Goal: Task Accomplishment & Management: Use online tool/utility

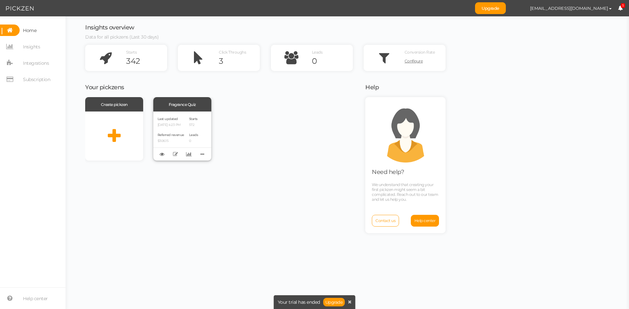
click at [190, 125] on div "Last updated [DATE] 4:23 PM Referred revenue $306.15 Starts 572 Leads 0" at bounding box center [182, 136] width 58 height 49
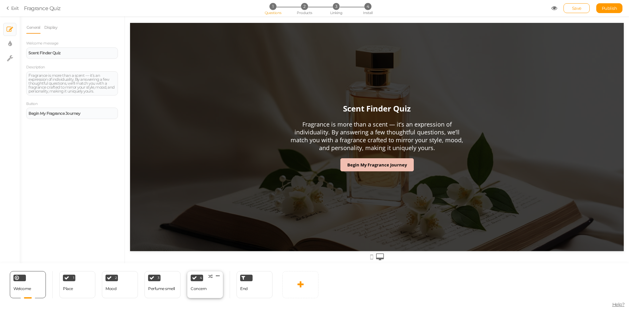
click at [202, 292] on div "Concern" at bounding box center [199, 289] width 16 height 11
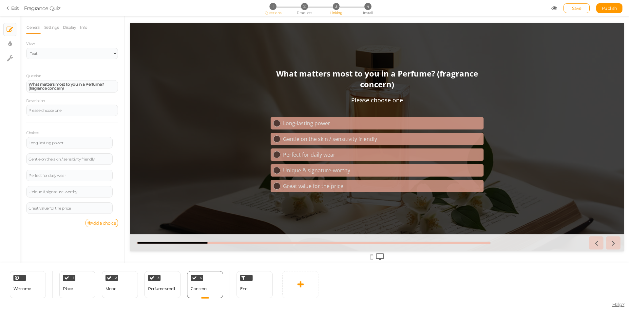
click at [338, 10] on span "Linking" at bounding box center [336, 12] width 12 height 5
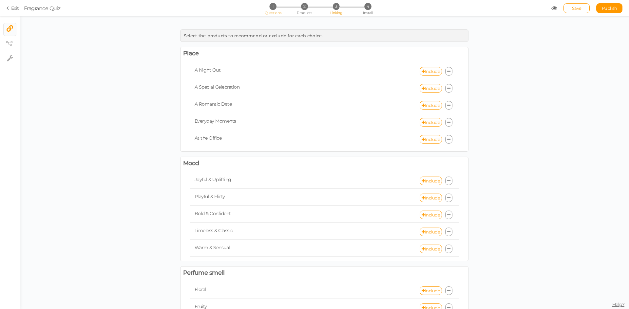
click at [273, 11] on span "Questions" at bounding box center [273, 12] width 17 height 5
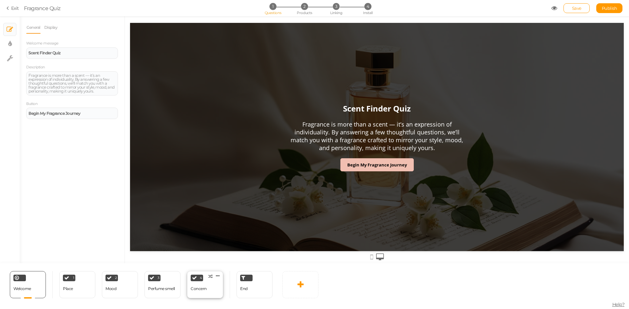
click at [208, 290] on div "4 Concern × Define the conditions to show this slide. Clone Change type Delete" at bounding box center [205, 284] width 36 height 27
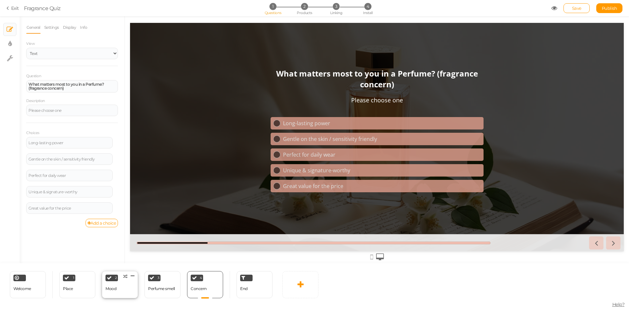
click at [104, 291] on div "2 Mood × Define the conditions to show this slide. Clone Change type Delete" at bounding box center [120, 284] width 36 height 27
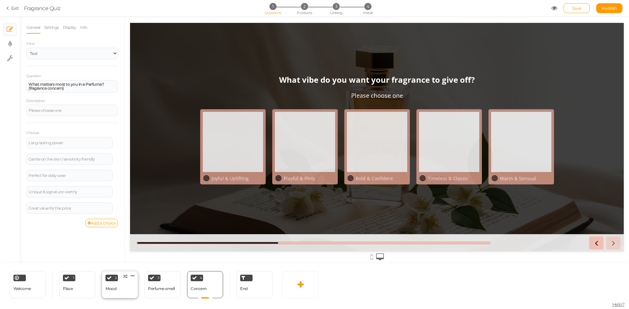
select select "2"
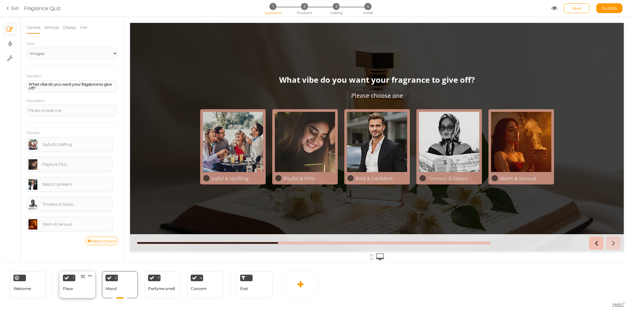
click at [91, 290] on div "1 Place × Define the conditions to show this slide. Clone Change type Delete" at bounding box center [77, 284] width 36 height 27
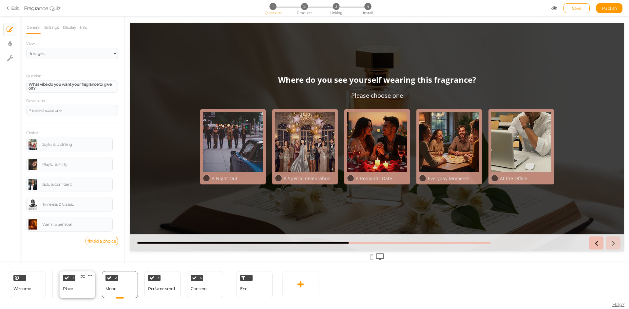
select select "2"
click at [54, 30] on link "Settings" at bounding box center [51, 27] width 15 height 12
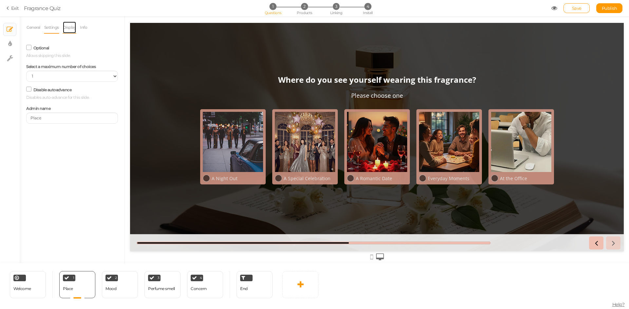
click at [74, 27] on link "Display" at bounding box center [70, 27] width 14 height 12
click at [39, 30] on link "General" at bounding box center [33, 27] width 14 height 12
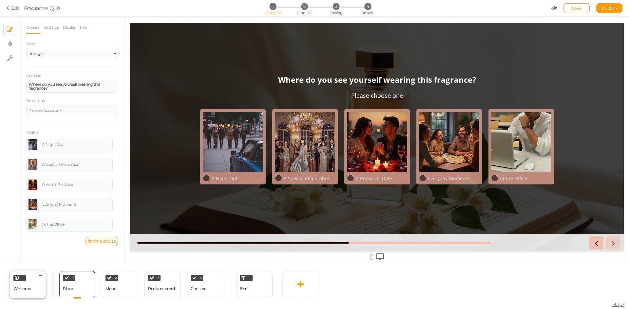
click at [29, 295] on div "Welcome Delete" at bounding box center [28, 284] width 36 height 27
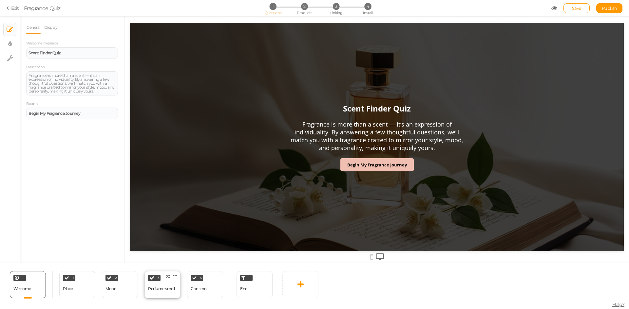
click at [173, 289] on div "Perfume smell" at bounding box center [161, 289] width 27 height 5
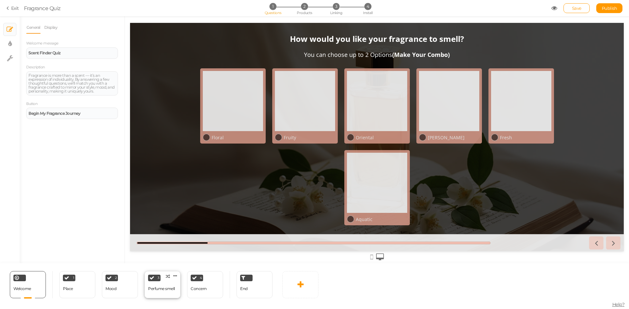
select select "2"
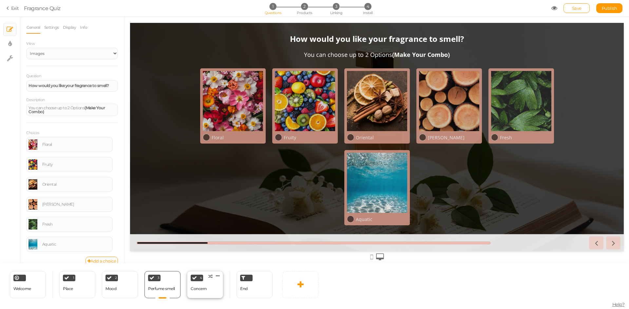
click at [202, 290] on div "Concern" at bounding box center [199, 289] width 16 height 5
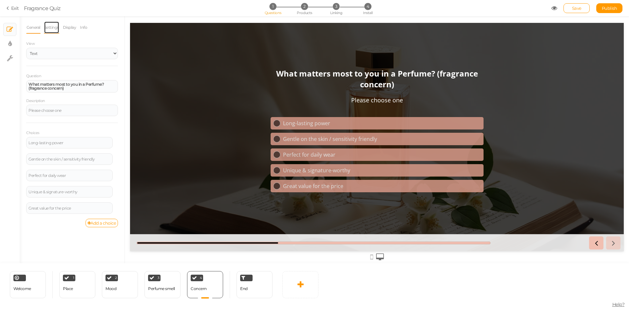
click at [54, 24] on link "Settings" at bounding box center [51, 27] width 15 height 12
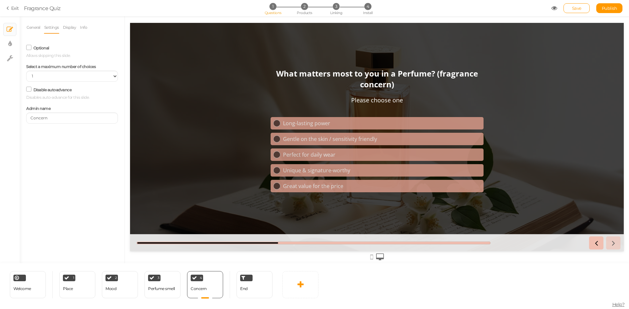
click at [307, 10] on div "1 Questions 2 Products 3 Linking 4 Install" at bounding box center [314, 9] width 137 height 12
click at [304, 12] on span "Products" at bounding box center [304, 12] width 15 height 5
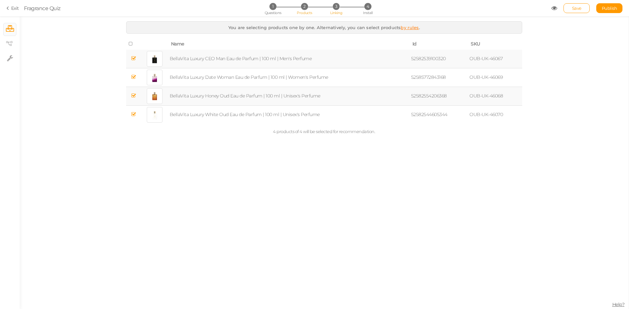
click at [332, 10] on span "Linking" at bounding box center [336, 12] width 12 height 5
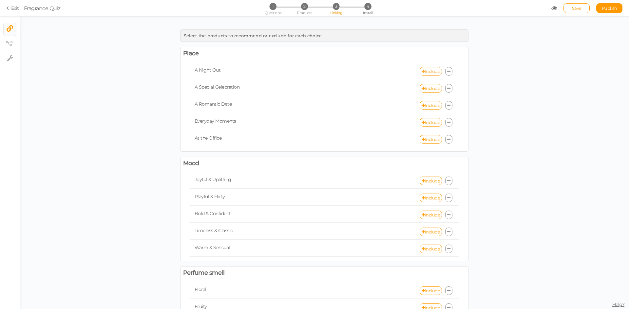
click at [429, 70] on link "Include" at bounding box center [430, 71] width 22 height 9
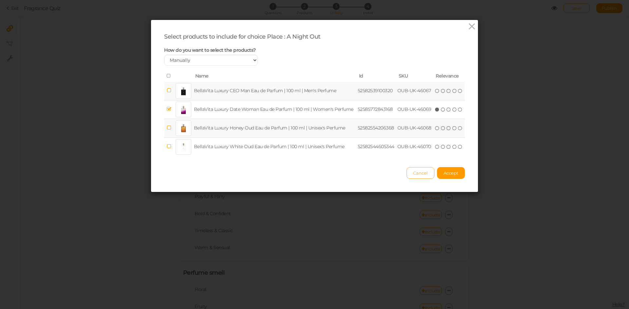
click at [419, 174] on span "Cancel" at bounding box center [420, 173] width 15 height 5
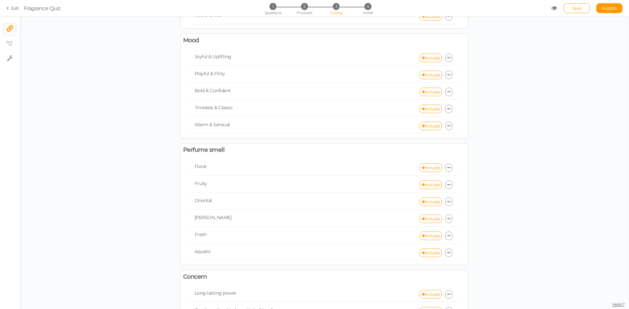
scroll to position [107, 0]
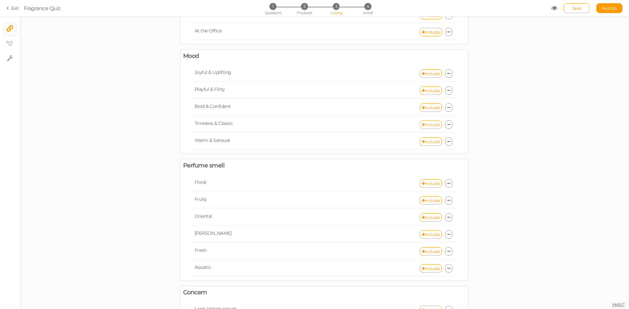
click at [427, 125] on link "Include" at bounding box center [430, 124] width 22 height 9
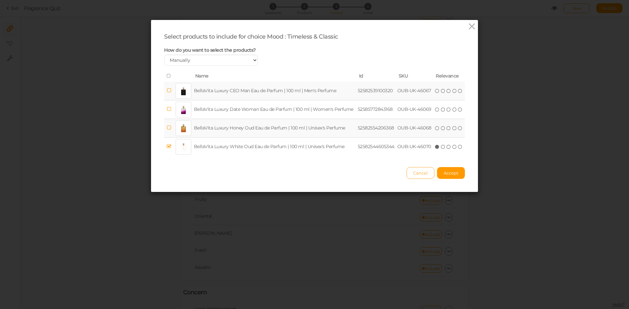
click at [417, 174] on span "Cancel" at bounding box center [420, 173] width 15 height 5
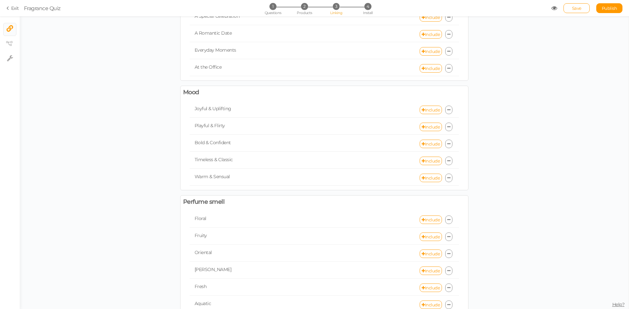
scroll to position [0, 0]
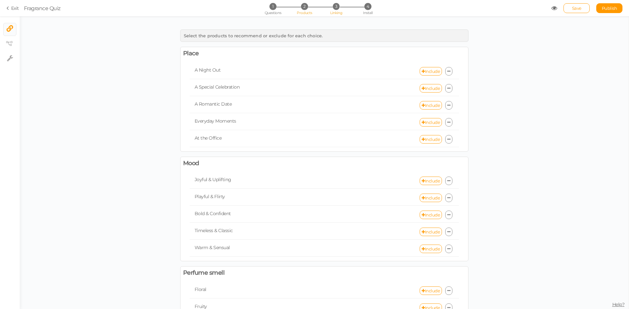
click at [305, 11] on span "Products" at bounding box center [304, 12] width 15 height 5
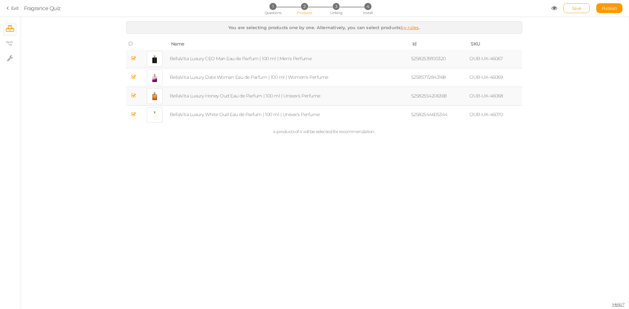
click at [271, 10] on div "1 Questions 2 Products 3 Linking 4 Install" at bounding box center [314, 9] width 137 height 12
click at [273, 11] on span "Questions" at bounding box center [273, 12] width 17 height 5
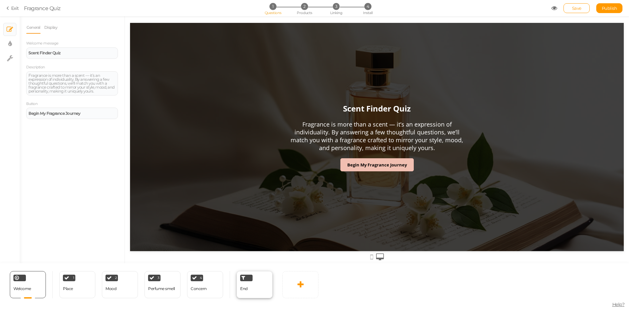
click at [245, 288] on span "End" at bounding box center [244, 288] width 8 height 5
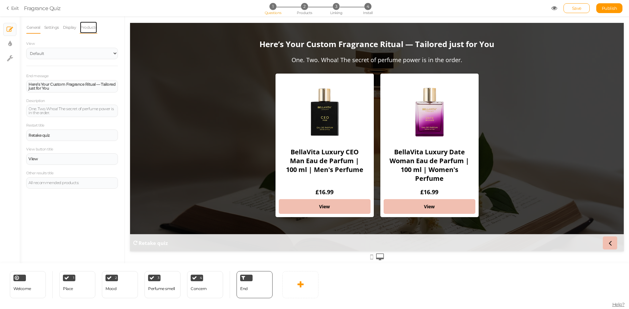
click at [85, 27] on link "Products" at bounding box center [89, 27] width 18 height 12
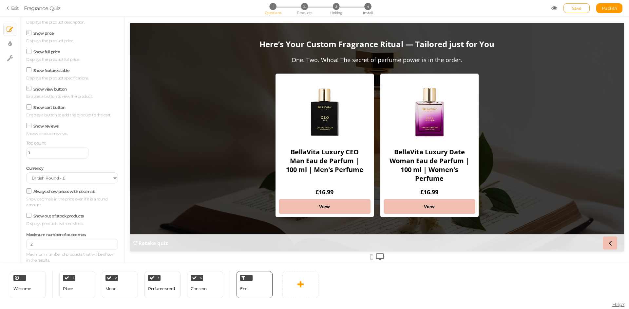
scroll to position [73, 0]
click at [197, 296] on div "4 Concern × Define the conditions to show this slide. Clone Change type Delete" at bounding box center [205, 284] width 36 height 27
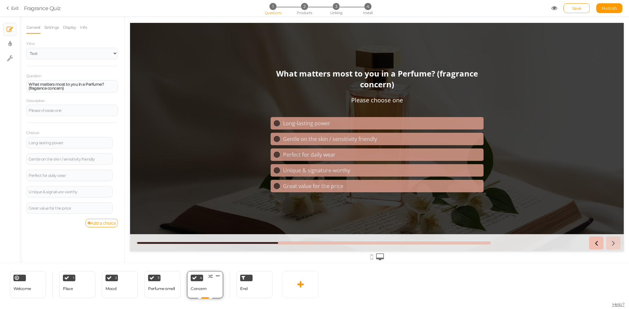
scroll to position [0, 0]
click at [84, 30] on link "Info" at bounding box center [84, 27] width 8 height 12
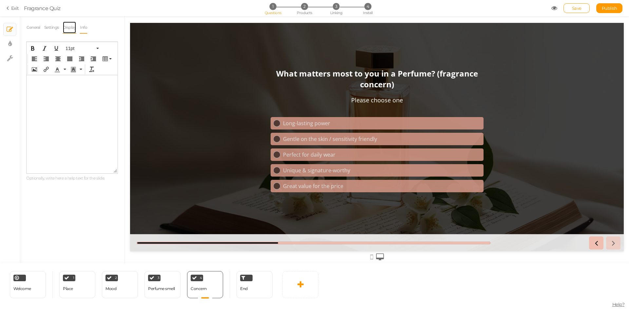
click at [70, 29] on link "Display" at bounding box center [70, 27] width 14 height 12
click at [55, 26] on link "Settings" at bounding box center [51, 27] width 15 height 12
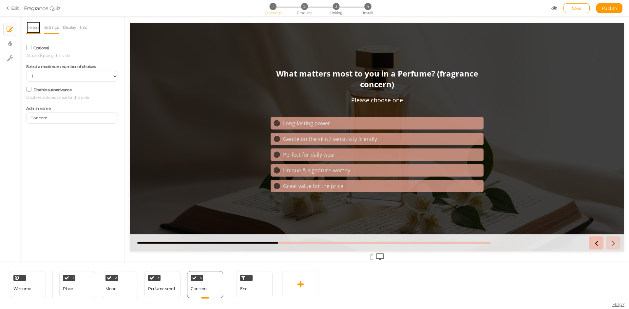
click at [29, 26] on link "General" at bounding box center [33, 27] width 14 height 12
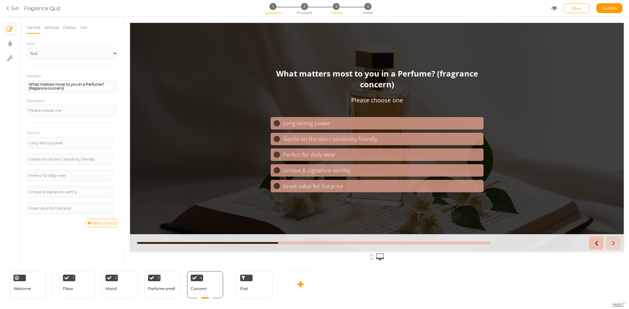
click at [334, 14] on span "Linking" at bounding box center [336, 12] width 12 height 5
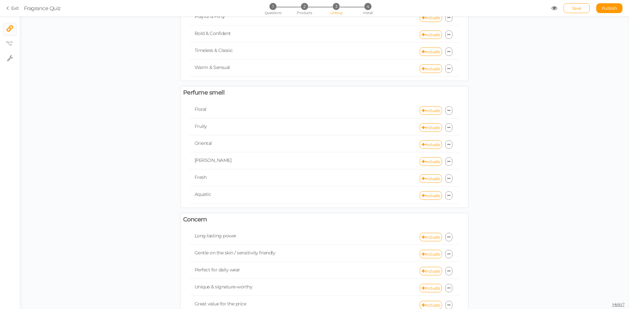
scroll to position [196, 0]
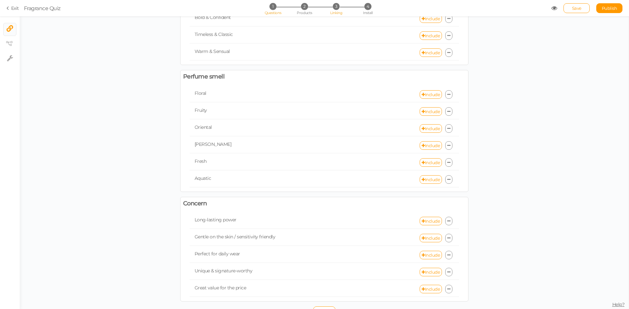
click at [275, 11] on span "Questions" at bounding box center [273, 12] width 17 height 5
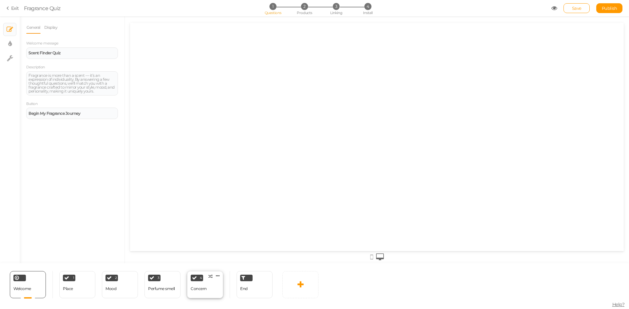
click at [212, 298] on div at bounding box center [205, 298] width 14 height 1
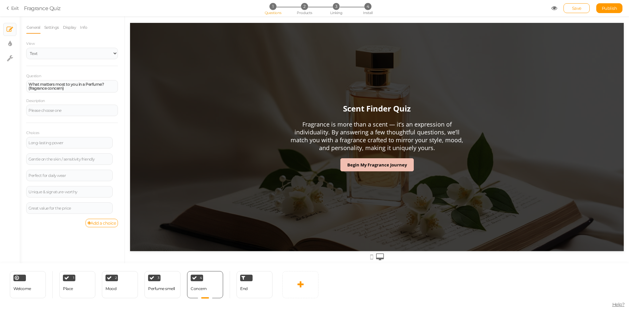
scroll to position [0, 0]
click at [211, 291] on div "4 Concern × Define the conditions to show this slide. Clone Change type Delete" at bounding box center [205, 284] width 36 height 27
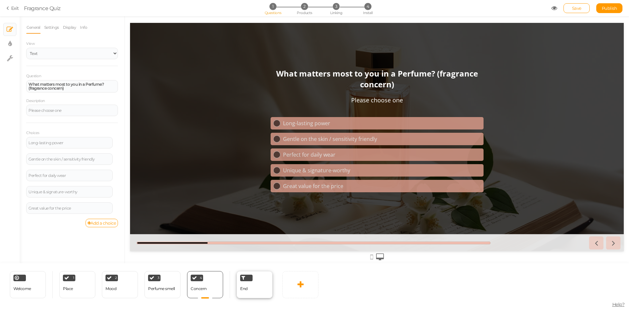
click at [247, 293] on div "End" at bounding box center [244, 289] width 8 height 11
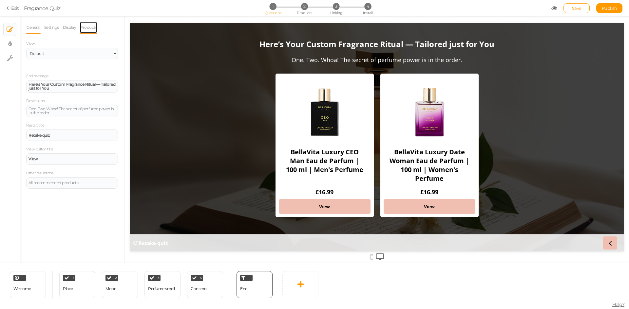
click at [88, 29] on link "Products" at bounding box center [89, 27] width 18 height 12
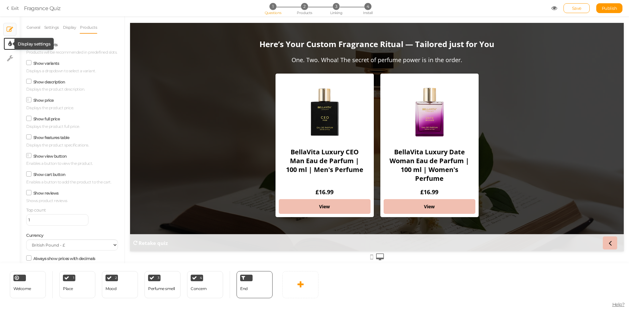
click at [9, 46] on icon at bounding box center [10, 44] width 4 height 7
select select "2"
select select "opensans"
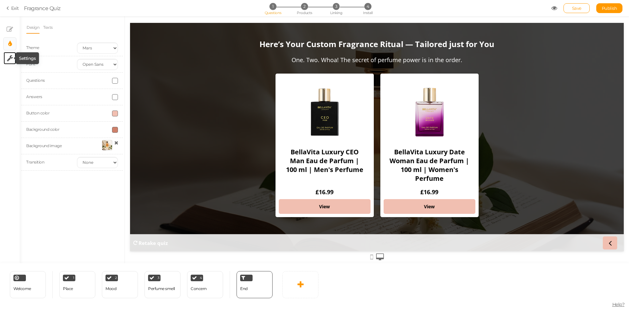
click at [8, 59] on icon at bounding box center [10, 58] width 6 height 7
select select "en"
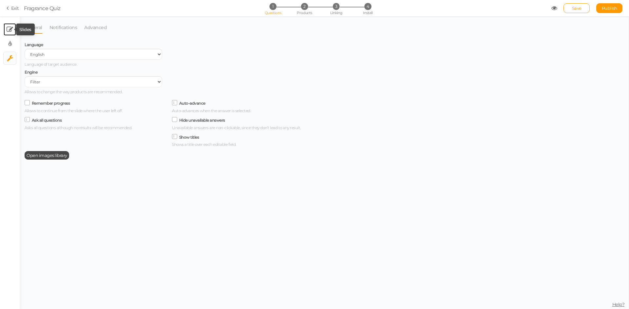
click at [9, 30] on icon at bounding box center [10, 29] width 7 height 7
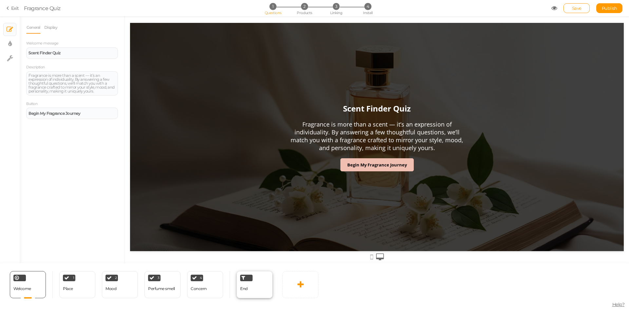
click at [252, 294] on div "End" at bounding box center [254, 284] width 36 height 27
select select "GBP"
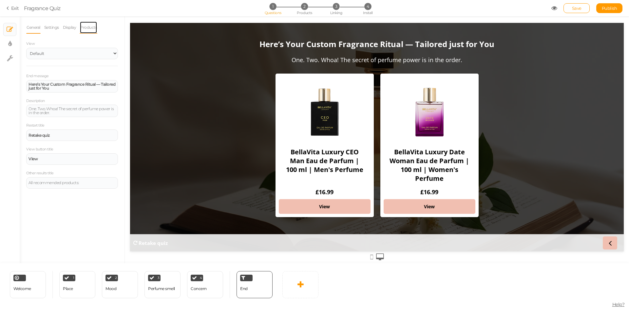
click at [89, 27] on link "Products" at bounding box center [89, 27] width 18 height 12
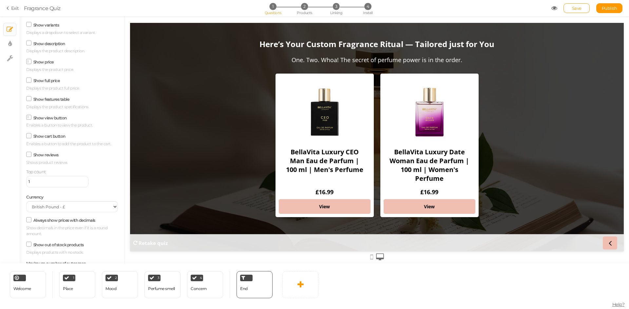
scroll to position [8, 0]
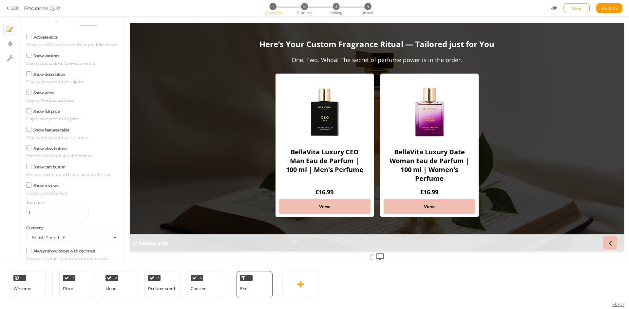
click at [375, 73] on div "BellaVita Luxury CEO Man Eau de Parfum | 100 ml | Men's Perfume £16.99 View Bel…" at bounding box center [376, 147] width 235 height 154
click at [375, 68] on h2 "One. Two. Whoa! The secret of perfume power is in the order." at bounding box center [376, 63] width 171 height 14
click at [374, 82] on div "BellaVita Luxury CEO Man Eau de Parfum | 100 ml | Men's Perfume £16.99 View Bel…" at bounding box center [376, 147] width 235 height 154
click at [383, 101] on div at bounding box center [429, 109] width 92 height 65
drag, startPoint x: 376, startPoint y: 107, endPoint x: 374, endPoint y: 134, distance: 27.6
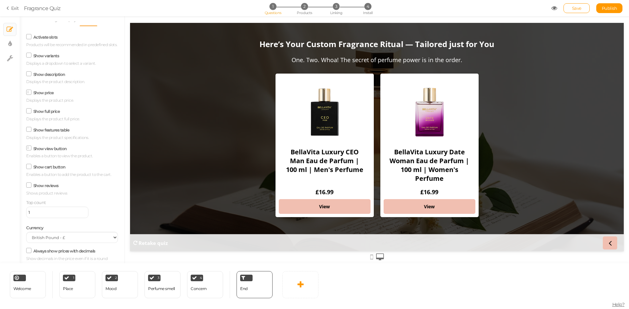
click at [376, 119] on div "BellaVita Luxury CEO Man Eau de Parfum | 100 ml | Men's Perfume £16.99 View Bel…" at bounding box center [376, 147] width 235 height 154
drag, startPoint x: 360, startPoint y: 160, endPoint x: 356, endPoint y: 178, distance: 18.9
click at [358, 167] on div "BellaVita Luxury CEO Man Eau de Parfum | 100 ml | Men's Perfume" at bounding box center [325, 165] width 92 height 46
drag, startPoint x: 356, startPoint y: 183, endPoint x: 365, endPoint y: 191, distance: 11.7
click at [358, 188] on div "BellaVita Luxury CEO Man Eau de Parfum | 100 ml | Men's Perfume £16.99" at bounding box center [325, 170] width 92 height 57
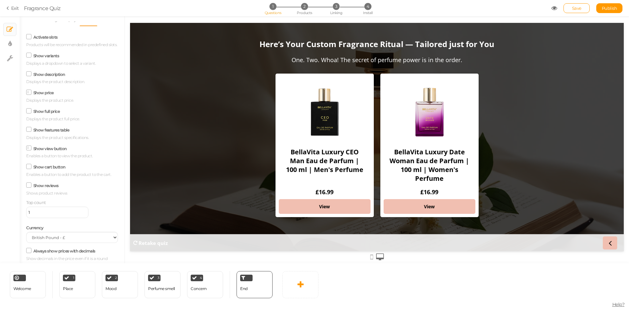
click at [377, 191] on div "BellaVita Luxury CEO Man Eau de Parfum | 100 ml | Men's Perfume £16.99 View Bel…" at bounding box center [376, 147] width 235 height 154
click at [375, 190] on div "BellaVita Luxury CEO Man Eau de Parfum | 100 ml | Men's Perfume £16.99 View Bel…" at bounding box center [376, 147] width 235 height 154
click at [375, 75] on div "BellaVita Luxury CEO Man Eau de Parfum | 100 ml | Men's Perfume £16.99 View Bel…" at bounding box center [376, 147] width 235 height 154
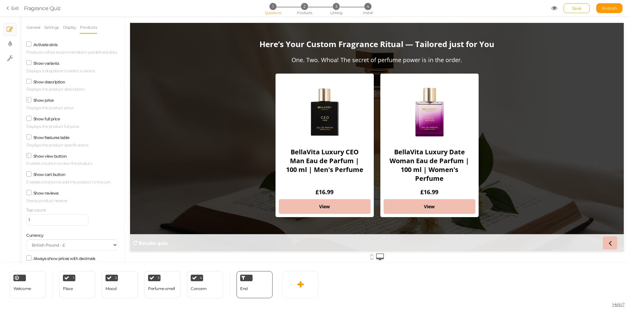
click at [375, 128] on div "BellaVita Luxury CEO Man Eau de Parfum | 100 ml | Men's Perfume £16.99 View Bel…" at bounding box center [376, 147] width 235 height 154
click at [375, 145] on div "BellaVita Luxury CEO Man Eau de Parfum | 100 ml | Men's Perfume £16.99 View Bel…" at bounding box center [376, 147] width 235 height 154
click at [339, 7] on span "3" at bounding box center [336, 6] width 7 height 7
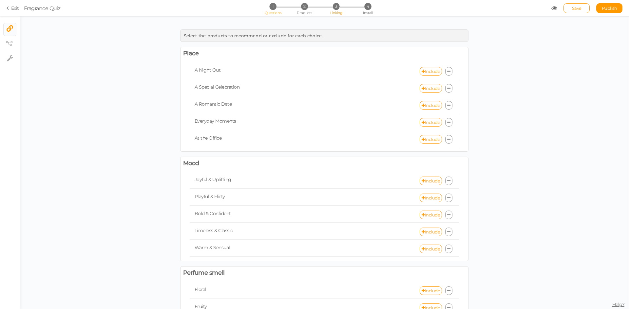
click at [270, 9] on li "1 Questions" at bounding box center [272, 6] width 30 height 7
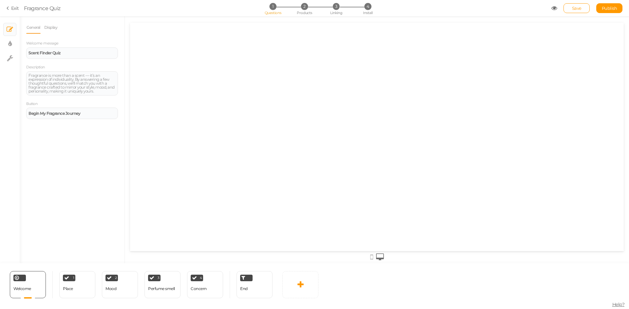
click at [234, 291] on div "End" at bounding box center [250, 284] width 43 height 27
click at [242, 291] on div "End" at bounding box center [244, 289] width 8 height 11
click at [202, 293] on div "Concern" at bounding box center [199, 289] width 16 height 11
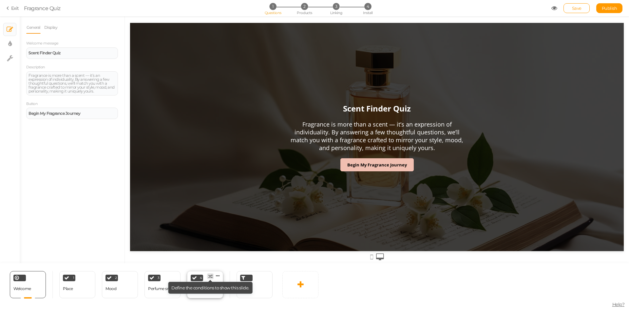
click at [207, 288] on tip-tip "× Define the conditions to show this slide." at bounding box center [210, 287] width 78 height 5
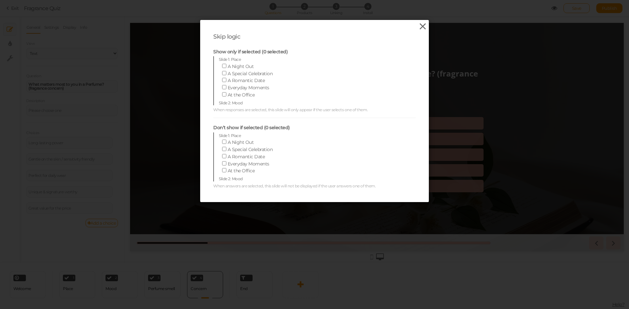
click at [421, 27] on icon at bounding box center [422, 27] width 9 height 10
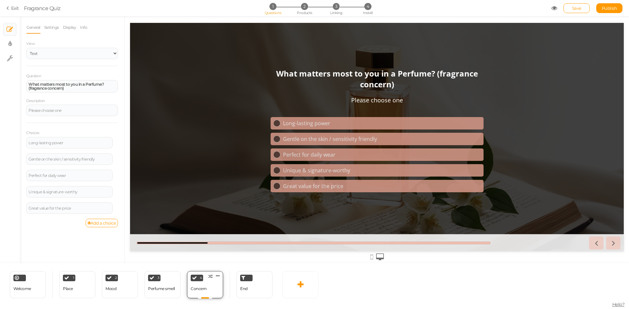
click at [213, 293] on div "4 Concern × Define the conditions to show this slide. Clone Change type Delete" at bounding box center [205, 284] width 36 height 27
click at [162, 294] on div "Perfume smell" at bounding box center [161, 289] width 27 height 11
select select "2"
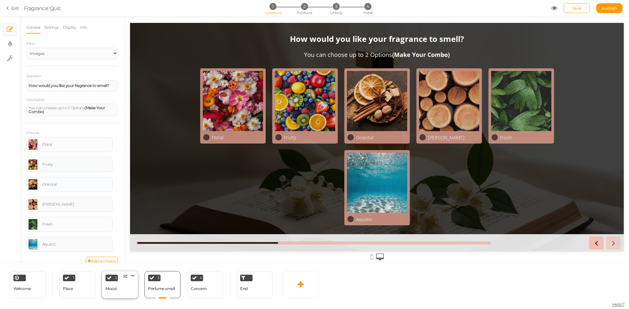
click at [124, 292] on div "2 Mood × Define the conditions to show this slide. Clone Change type Delete" at bounding box center [120, 284] width 36 height 27
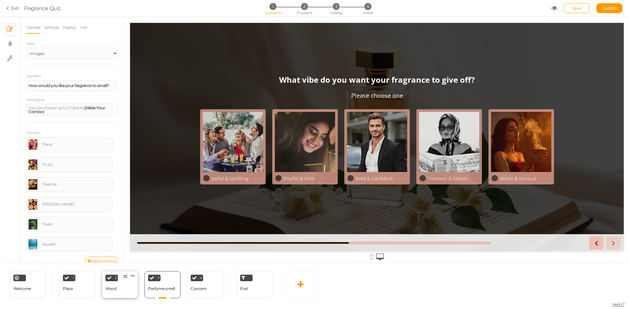
select select "2"
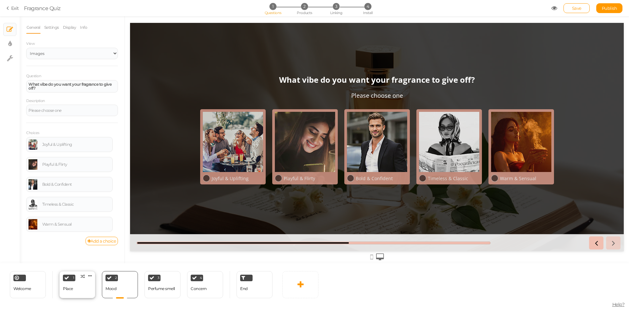
click at [74, 291] on div "1 Place × Define the conditions to show this slide. Clone Change type Delete" at bounding box center [77, 284] width 36 height 27
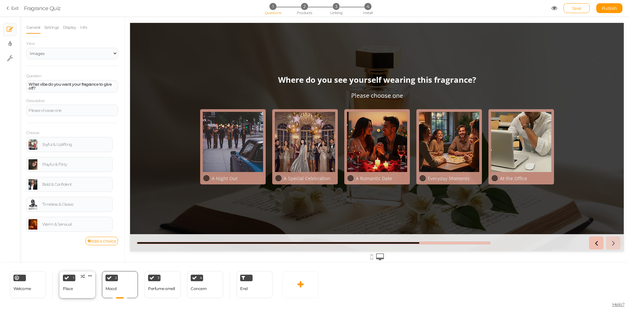
select select "2"
click at [338, 18] on div at bounding box center [377, 139] width 504 height 247
click at [338, 14] on span "Linking" at bounding box center [336, 12] width 12 height 5
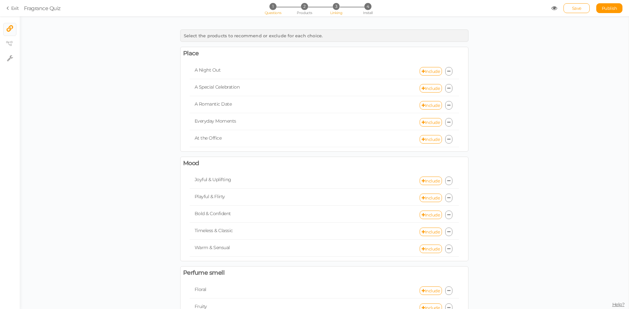
click at [270, 11] on span "Questions" at bounding box center [273, 12] width 17 height 5
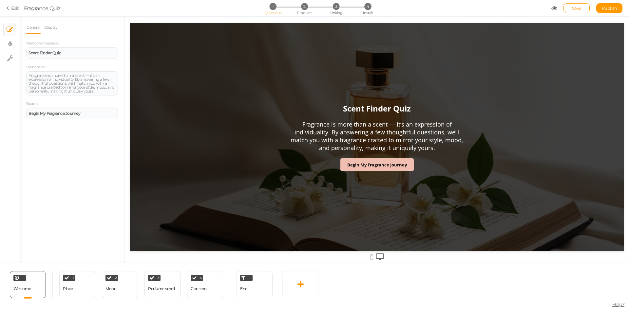
click at [362, 12] on div "1 Questions 2 Products 3 Linking 4 Install" at bounding box center [314, 9] width 137 height 12
click at [366, 11] on span "Install" at bounding box center [367, 12] width 9 height 5
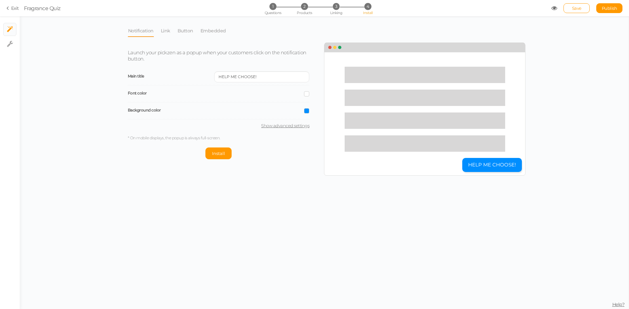
click at [11, 7] on link "Exit" at bounding box center [13, 8] width 12 height 7
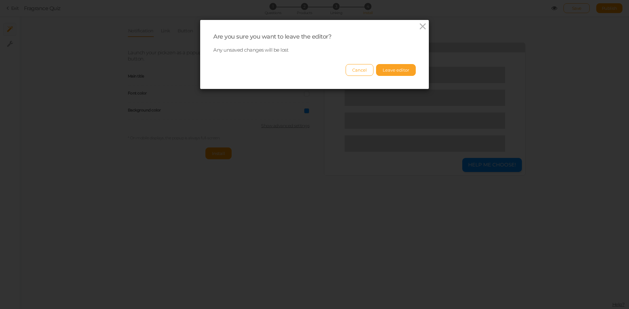
click at [391, 67] on button "Leave editor" at bounding box center [396, 70] width 40 height 12
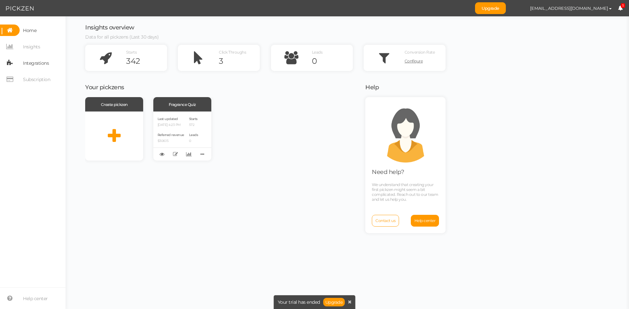
click at [38, 62] on span "Integrations" at bounding box center [36, 63] width 26 height 10
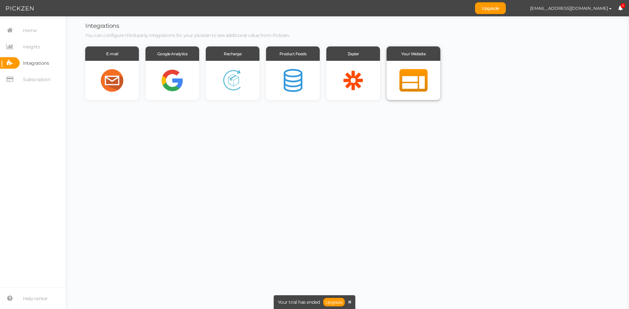
click at [406, 80] on div at bounding box center [413, 80] width 54 height 39
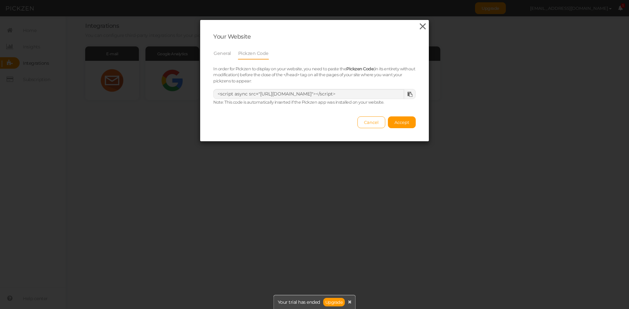
click at [420, 24] on icon at bounding box center [422, 27] width 9 height 10
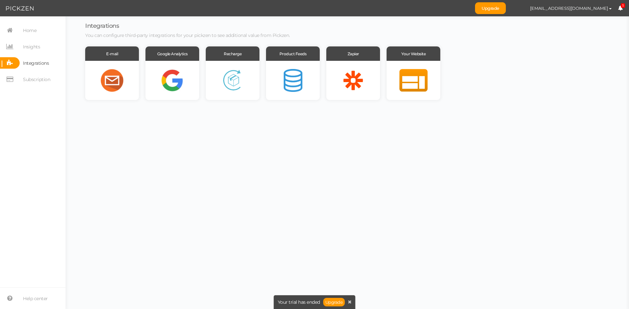
click at [623, 7] on span "5" at bounding box center [622, 5] width 5 height 5
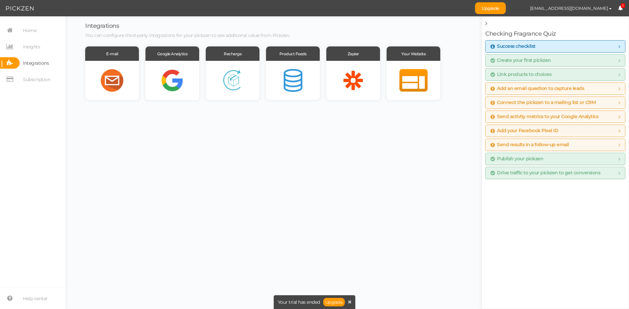
click at [486, 24] on icon at bounding box center [486, 24] width 2 height 6
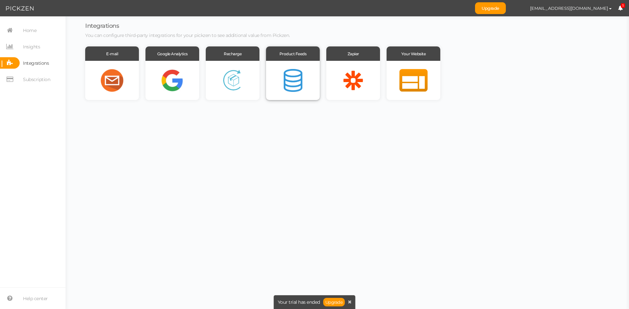
click at [299, 85] on div at bounding box center [293, 80] width 54 height 39
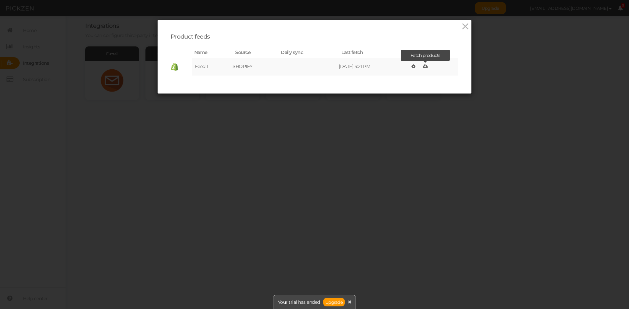
click at [425, 65] on icon at bounding box center [425, 66] width 5 height 5
click at [461, 26] on icon at bounding box center [464, 27] width 9 height 10
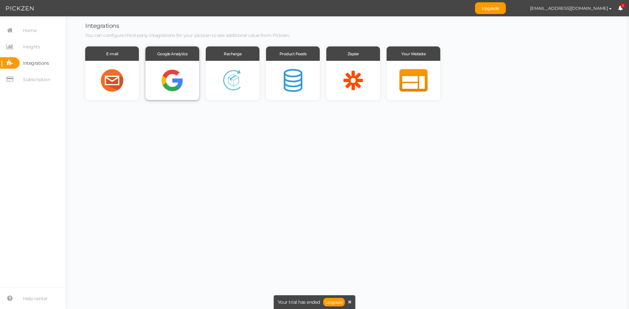
click at [176, 82] on div at bounding box center [172, 80] width 54 height 39
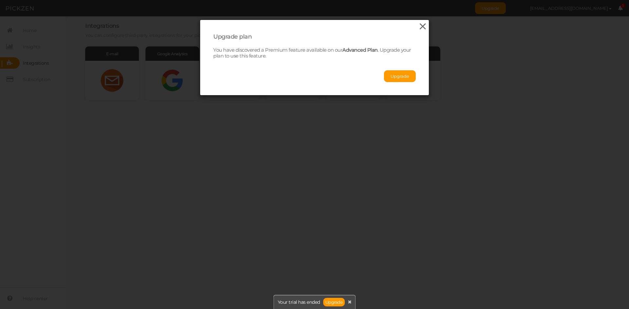
click at [419, 26] on icon at bounding box center [422, 27] width 9 height 10
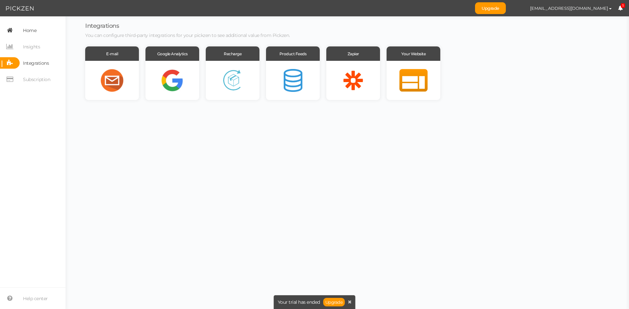
click at [41, 32] on link "Home" at bounding box center [32, 30] width 65 height 11
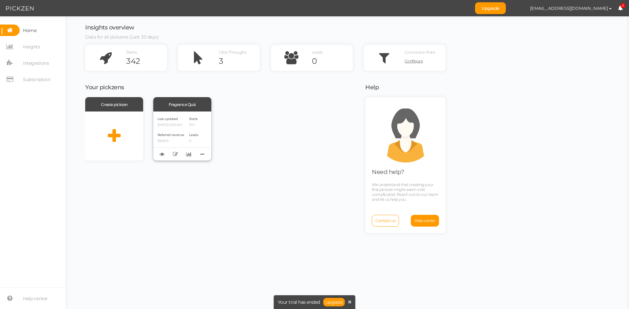
click at [173, 124] on p "[DATE] 10:53 AM" at bounding box center [170, 125] width 27 height 4
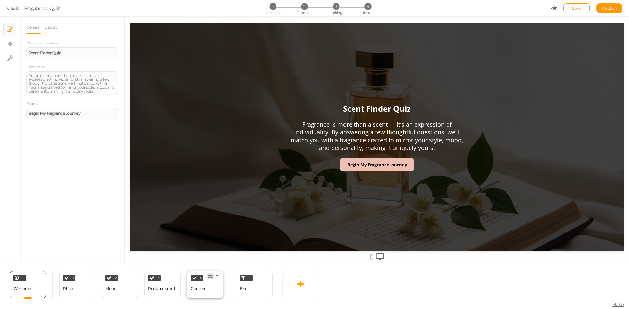
click at [0, 0] on tip "× Define the conditions to show this slide." at bounding box center [0, 0] width 0 height 0
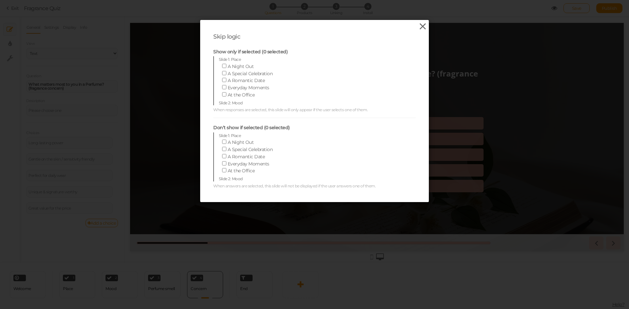
click at [421, 25] on icon at bounding box center [422, 27] width 9 height 10
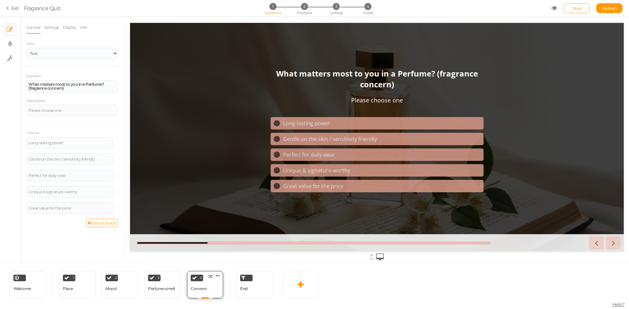
click at [210, 295] on div "4 Concern × Define the conditions to show this slide. Clone Change type Delete" at bounding box center [205, 284] width 36 height 27
click at [250, 295] on div "End" at bounding box center [254, 284] width 36 height 27
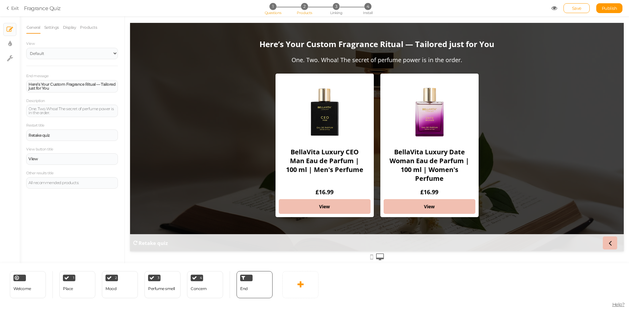
click at [308, 9] on li "2 Products" at bounding box center [304, 6] width 30 height 7
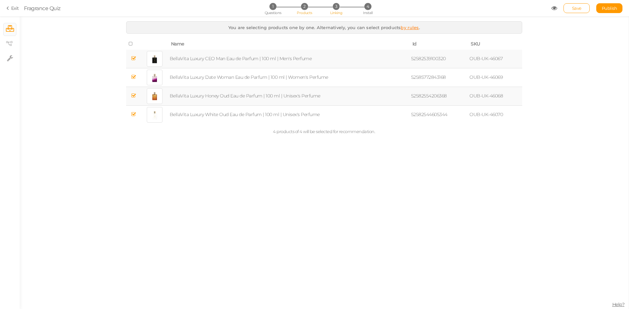
click at [342, 11] on span "Linking" at bounding box center [336, 12] width 12 height 5
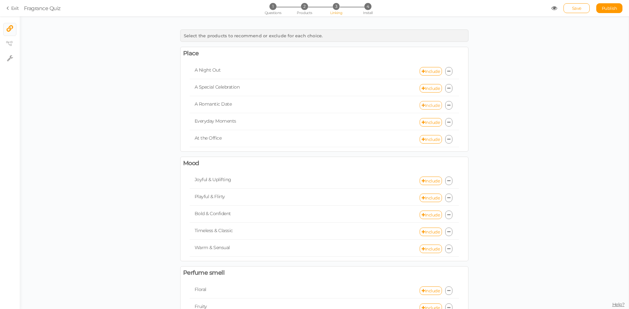
click at [428, 102] on link "Include" at bounding box center [430, 105] width 22 height 9
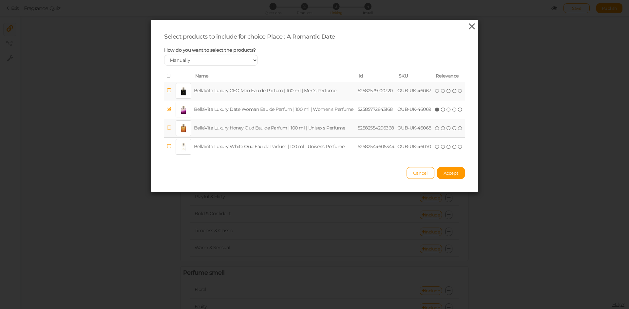
click at [469, 27] on icon at bounding box center [471, 27] width 9 height 10
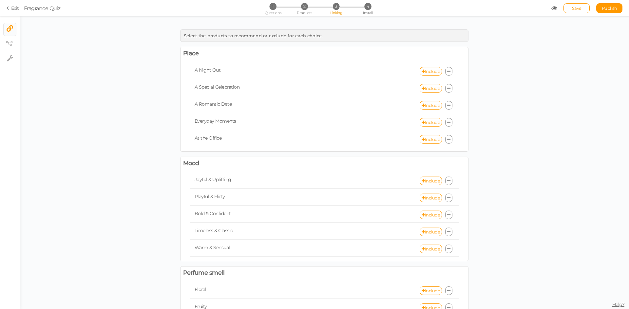
click at [272, 10] on div "1 Questions 2 Products 3 Linking 4 Install" at bounding box center [314, 9] width 137 height 12
click at [273, 12] on span "Questions" at bounding box center [273, 12] width 17 height 5
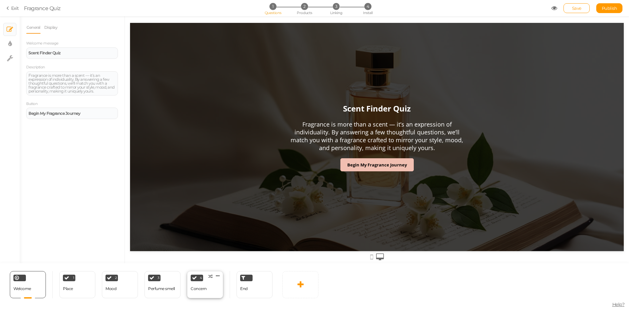
click at [206, 289] on div "Concern" at bounding box center [199, 289] width 16 height 5
